Goal: Check status: Check status

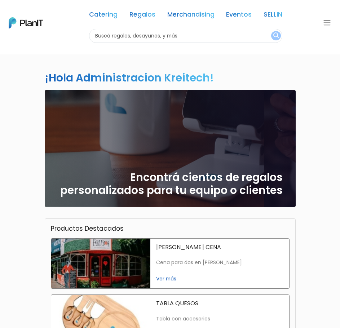
click at [323, 14] on div "Catering Regalos Merchandising Eventos SELLIN Catering Regalos Merchandising Ev…" at bounding box center [170, 23] width 340 height 40
click at [323, 22] on button "button" at bounding box center [327, 22] width 9 height 9
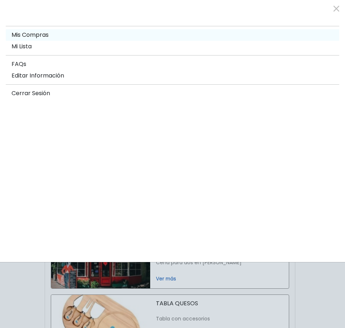
click at [30, 34] on span "Mis Compras" at bounding box center [30, 35] width 37 height 8
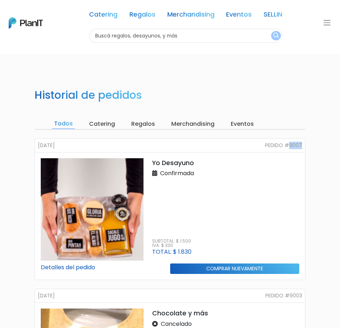
drag, startPoint x: 291, startPoint y: 144, endPoint x: 307, endPoint y: 146, distance: 16.3
click at [307, 146] on div "[DATE] Pedido #9007 Yo Desayuno Confirmada Subtotal: $ 1.500 IVA: $ 330 Total: …" at bounding box center [169, 213] width 279 height 151
copy small "9007"
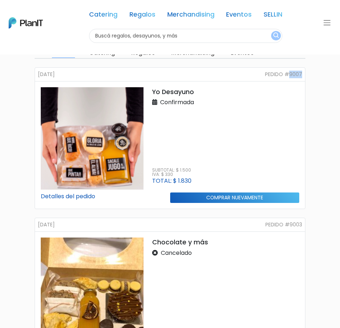
scroll to position [72, 0]
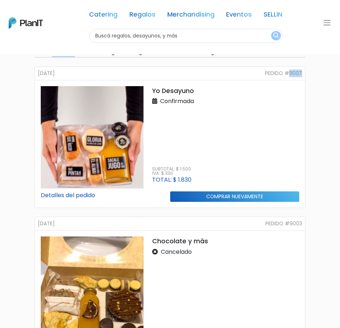
click at [121, 128] on img at bounding box center [92, 137] width 103 height 103
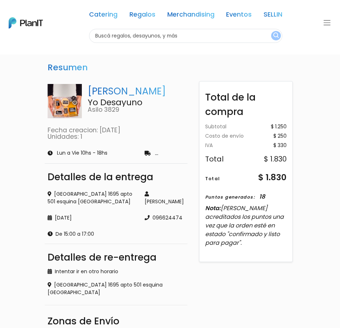
click at [107, 107] on p "Asilo 3829" at bounding box center [136, 110] width 97 height 6
drag, startPoint x: 266, startPoint y: 178, endPoint x: 285, endPoint y: 178, distance: 19.1
click at [285, 178] on div "$ 1.830" at bounding box center [272, 177] width 28 height 13
copy div "1.830"
